Goal: Information Seeking & Learning: Learn about a topic

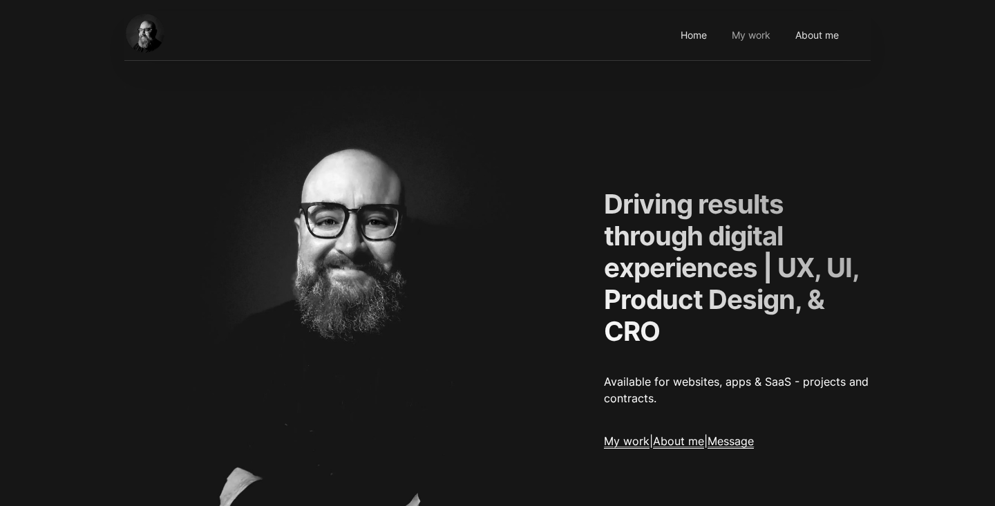
click at [757, 36] on link "My work" at bounding box center [751, 36] width 47 height 38
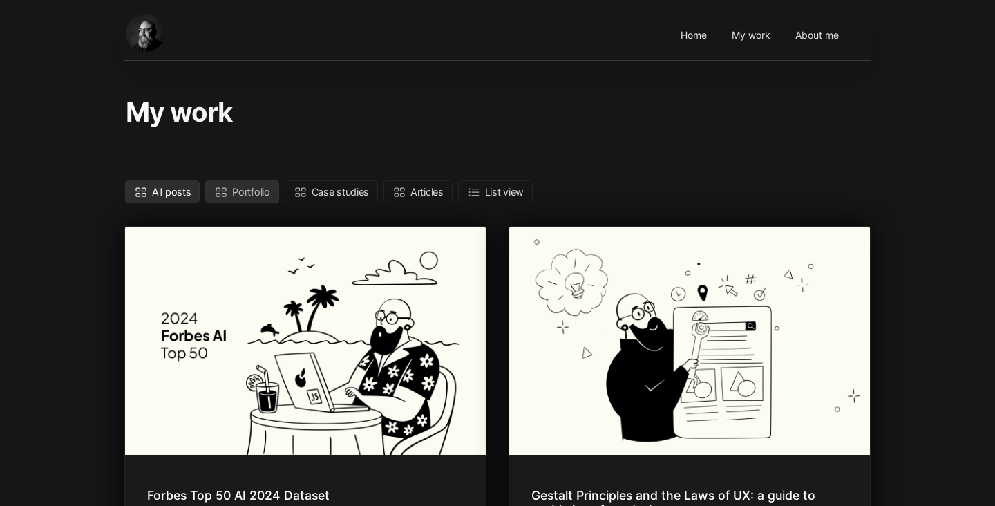
click at [244, 196] on p "Portfolio" at bounding box center [250, 191] width 37 height 17
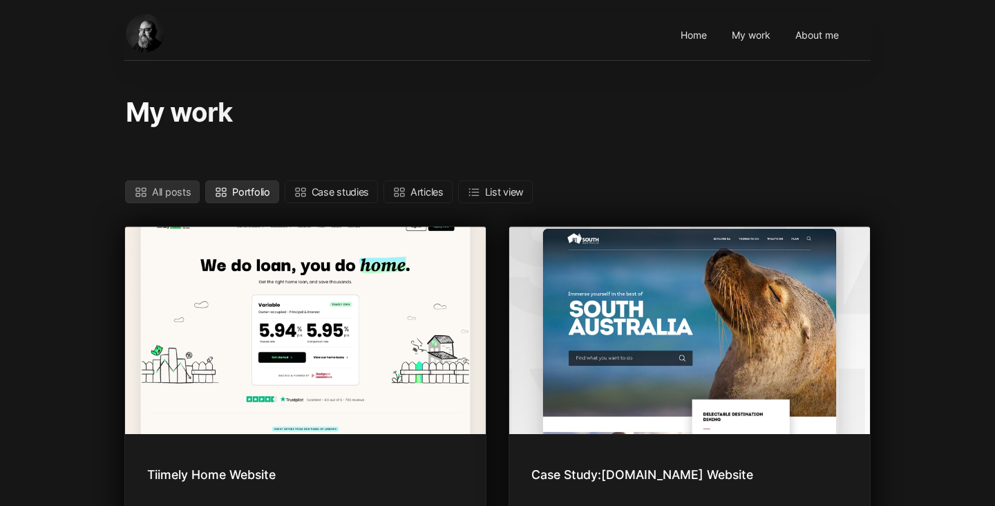
click at [172, 190] on p "All posts" at bounding box center [171, 191] width 39 height 17
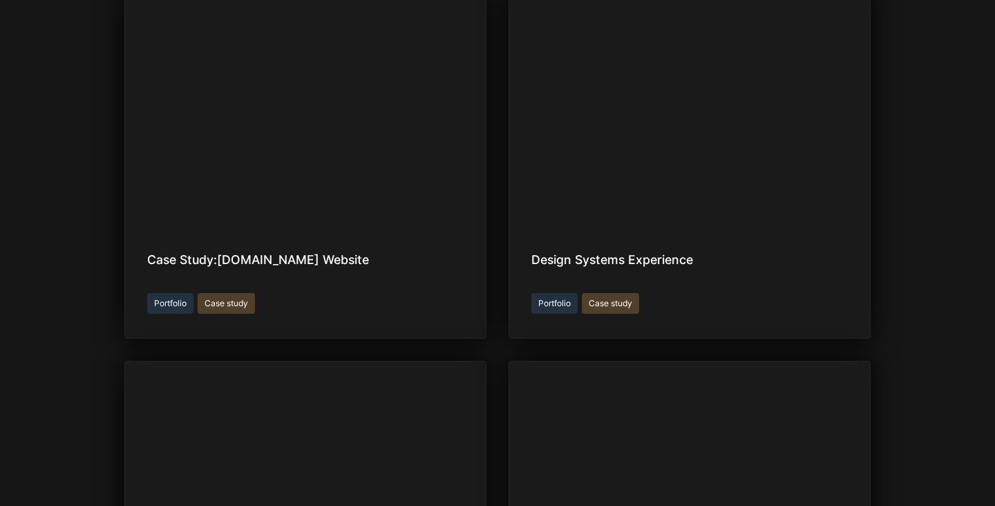
scroll to position [1006, 0]
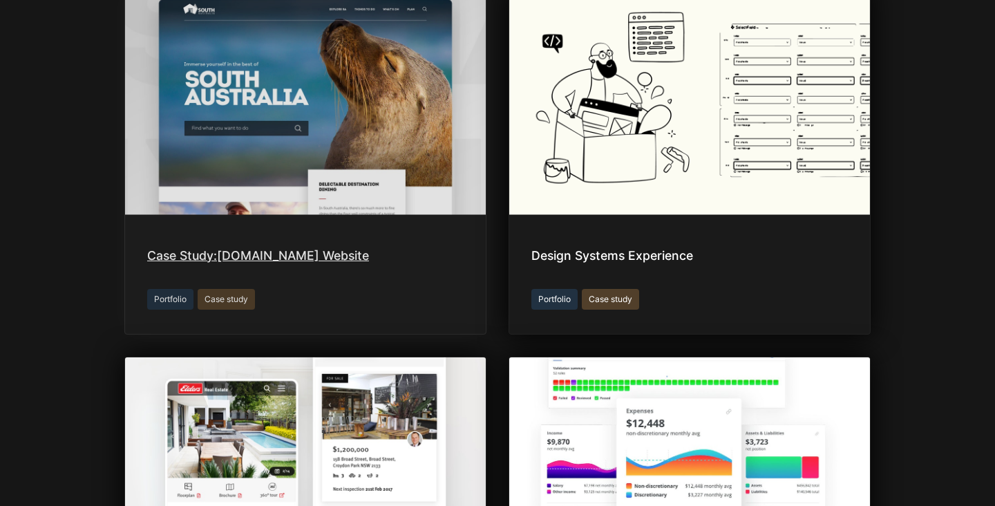
click at [359, 258] on div "Case Study: [DOMAIN_NAME] Website" at bounding box center [305, 256] width 317 height 17
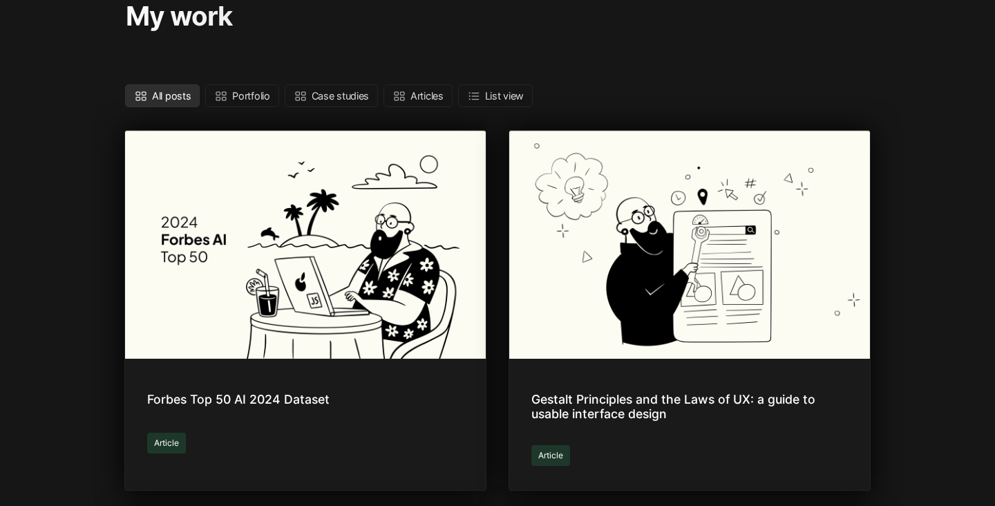
scroll to position [0, 0]
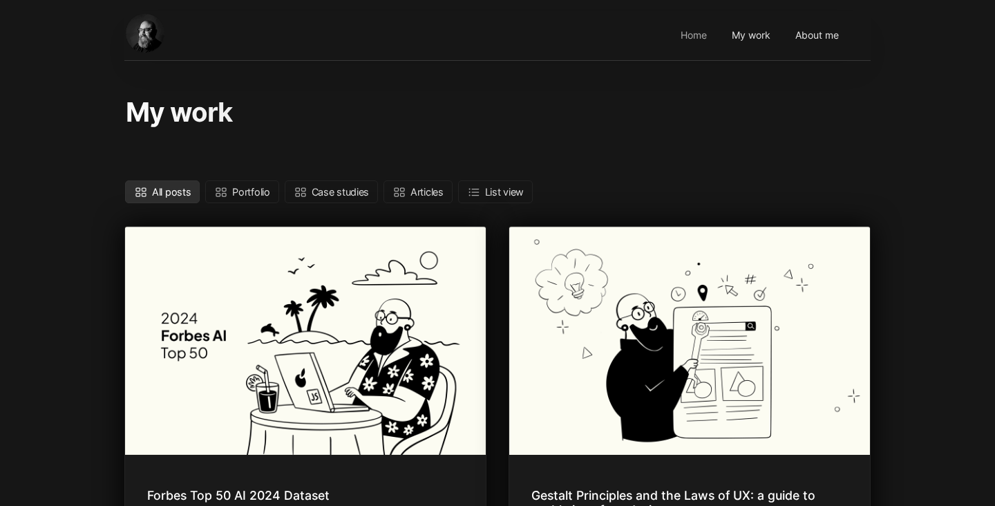
click at [703, 36] on link "Home" at bounding box center [694, 36] width 35 height 38
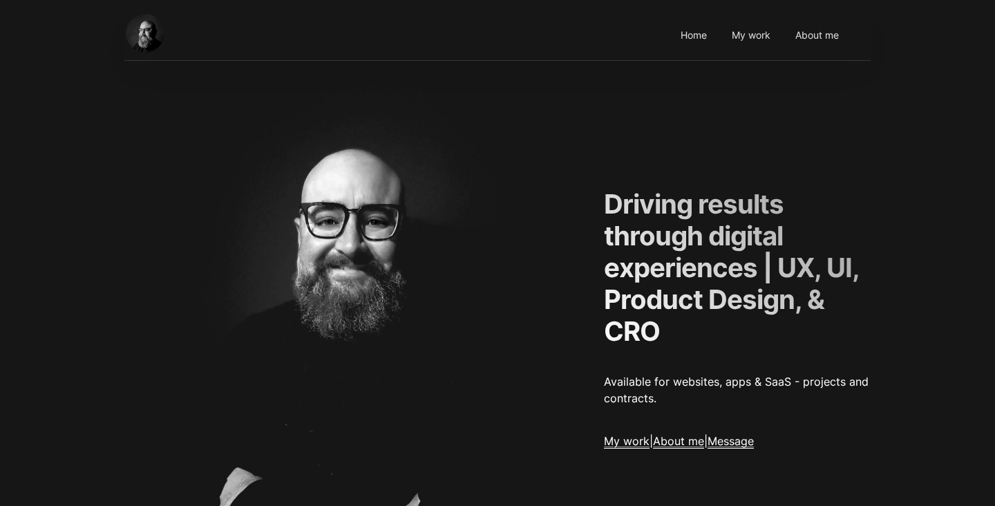
click at [149, 185] on img at bounding box center [347, 319] width 447 height 466
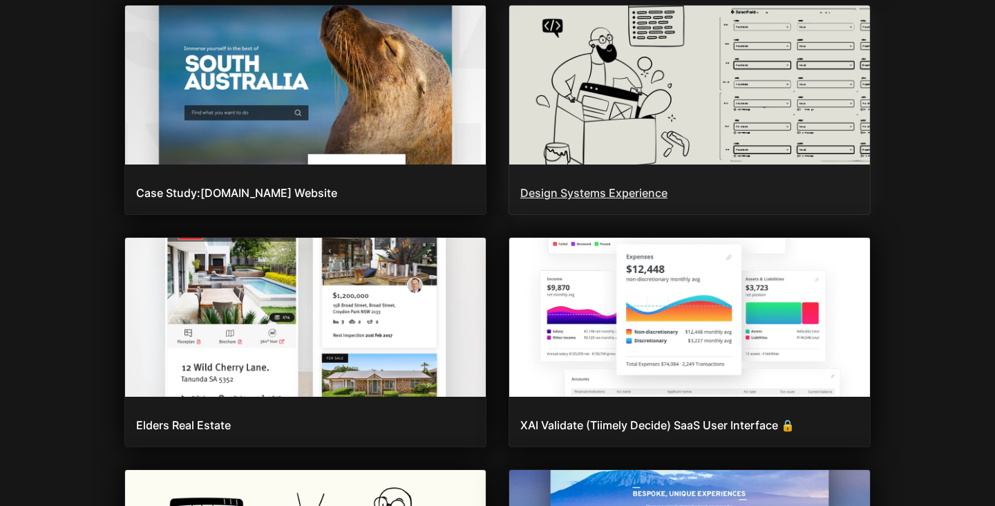
scroll to position [1695, 0]
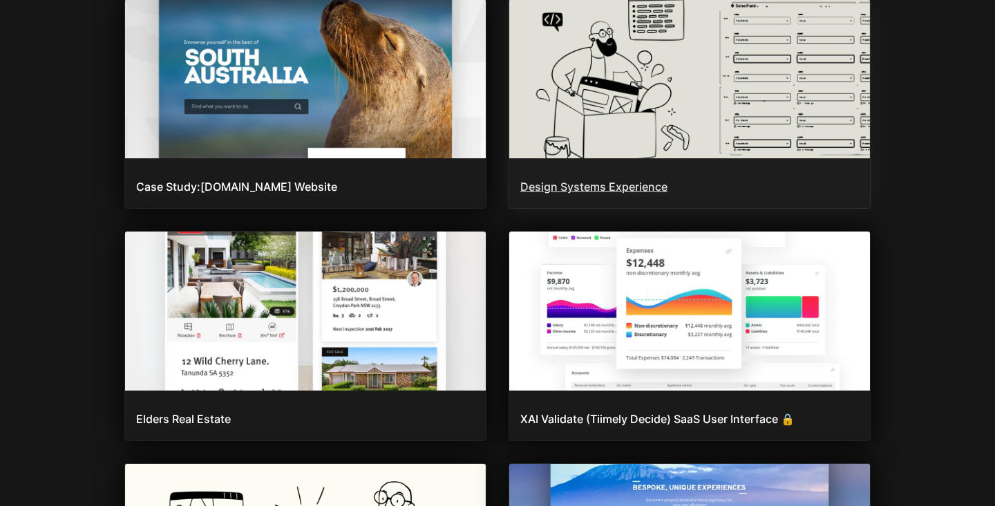
click at [633, 195] on link "Design Systems Experience" at bounding box center [689, 103] width 361 height 209
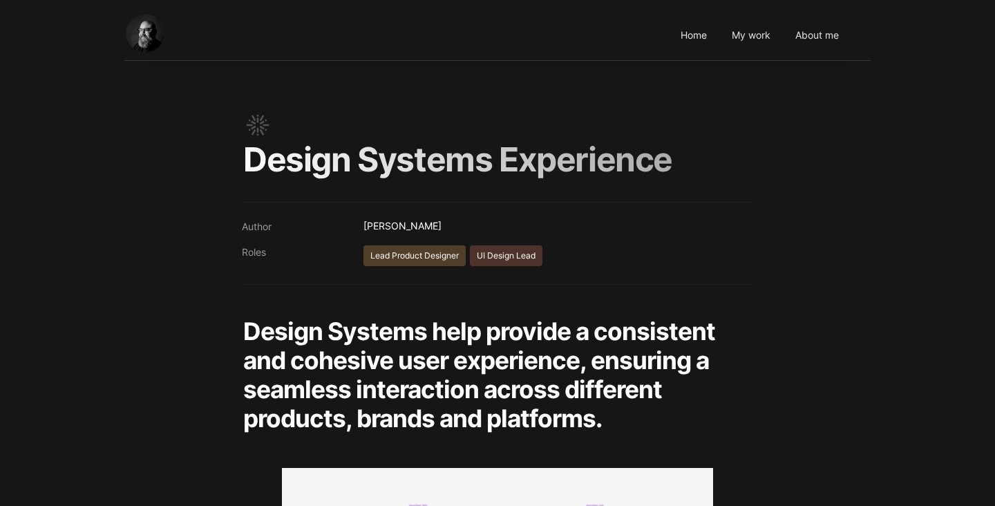
click at [313, 44] on div "Home My work About me" at bounding box center [497, 36] width 747 height 50
